Goal: Check status: Check status

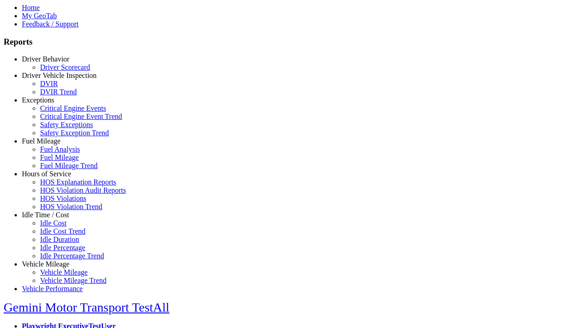
click at [52, 260] on link "Vehicle Mileage" at bounding box center [45, 264] width 47 height 8
click at [59, 268] on link "Vehicle Mileage" at bounding box center [63, 272] width 47 height 8
select select "**********"
type input "**********"
